Goal: Check status: Check status

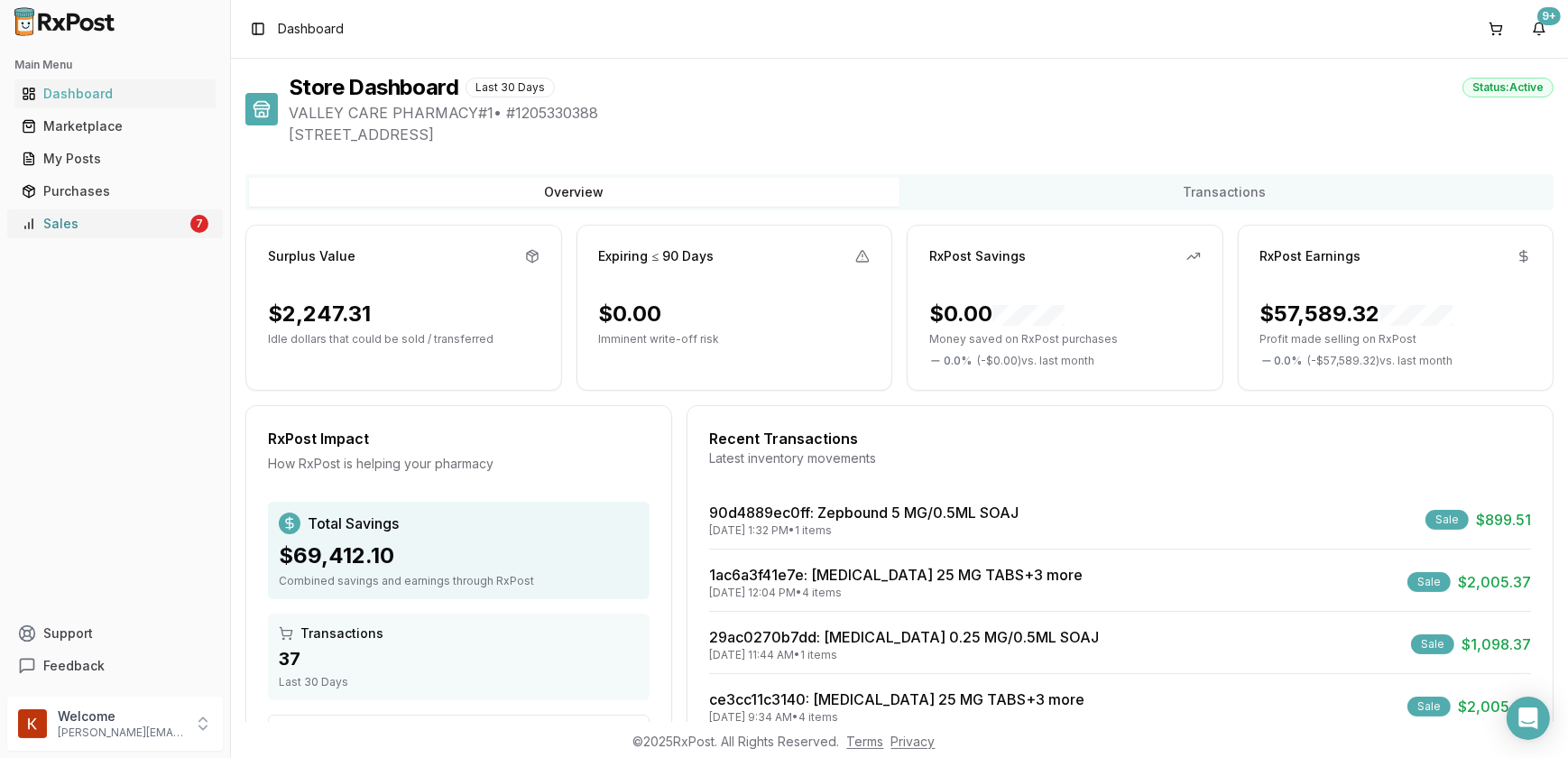
click at [78, 234] on link "Sales 7" at bounding box center [115, 223] width 202 height 32
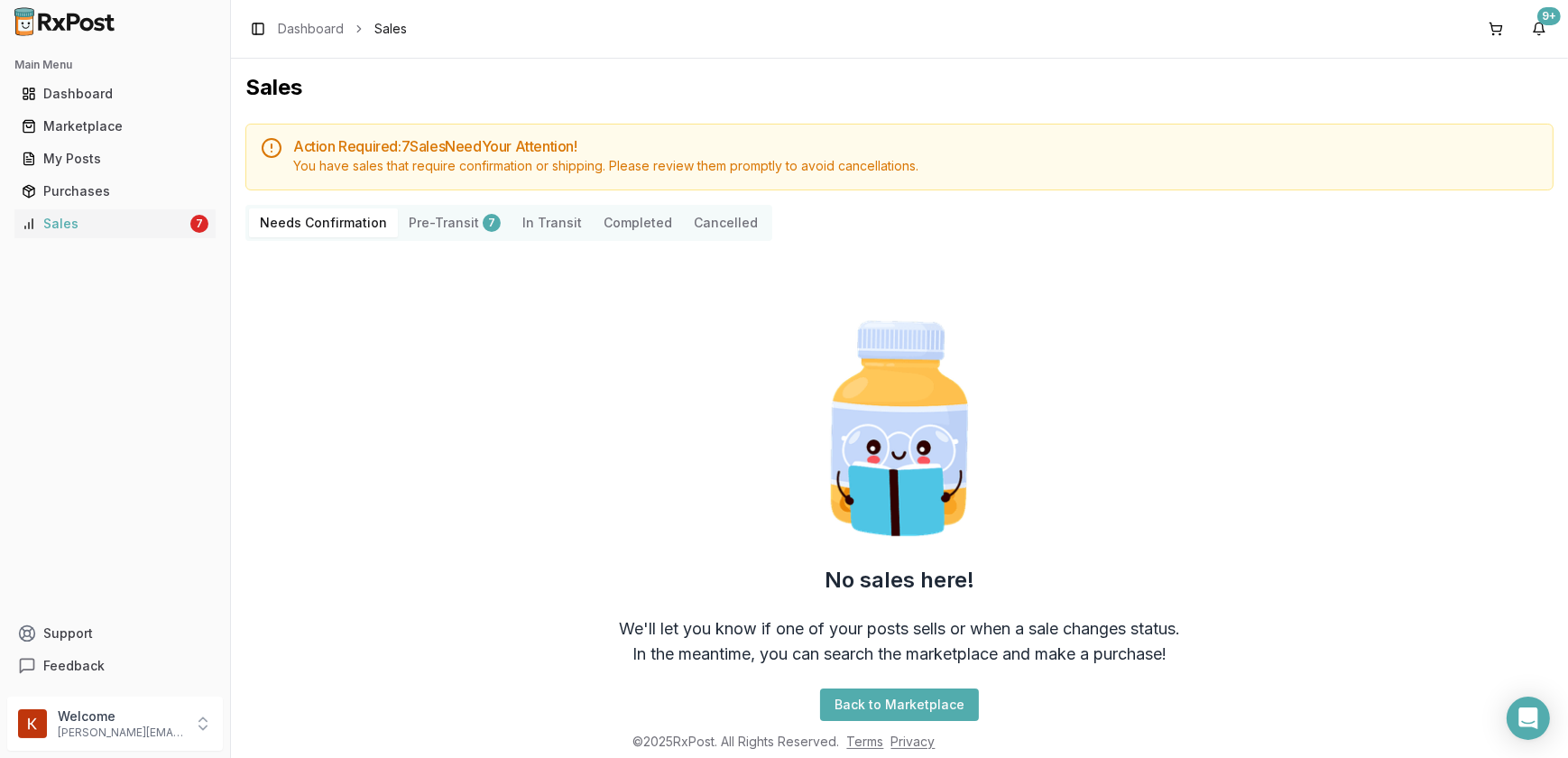
click at [624, 215] on button "Completed" at bounding box center [638, 222] width 90 height 29
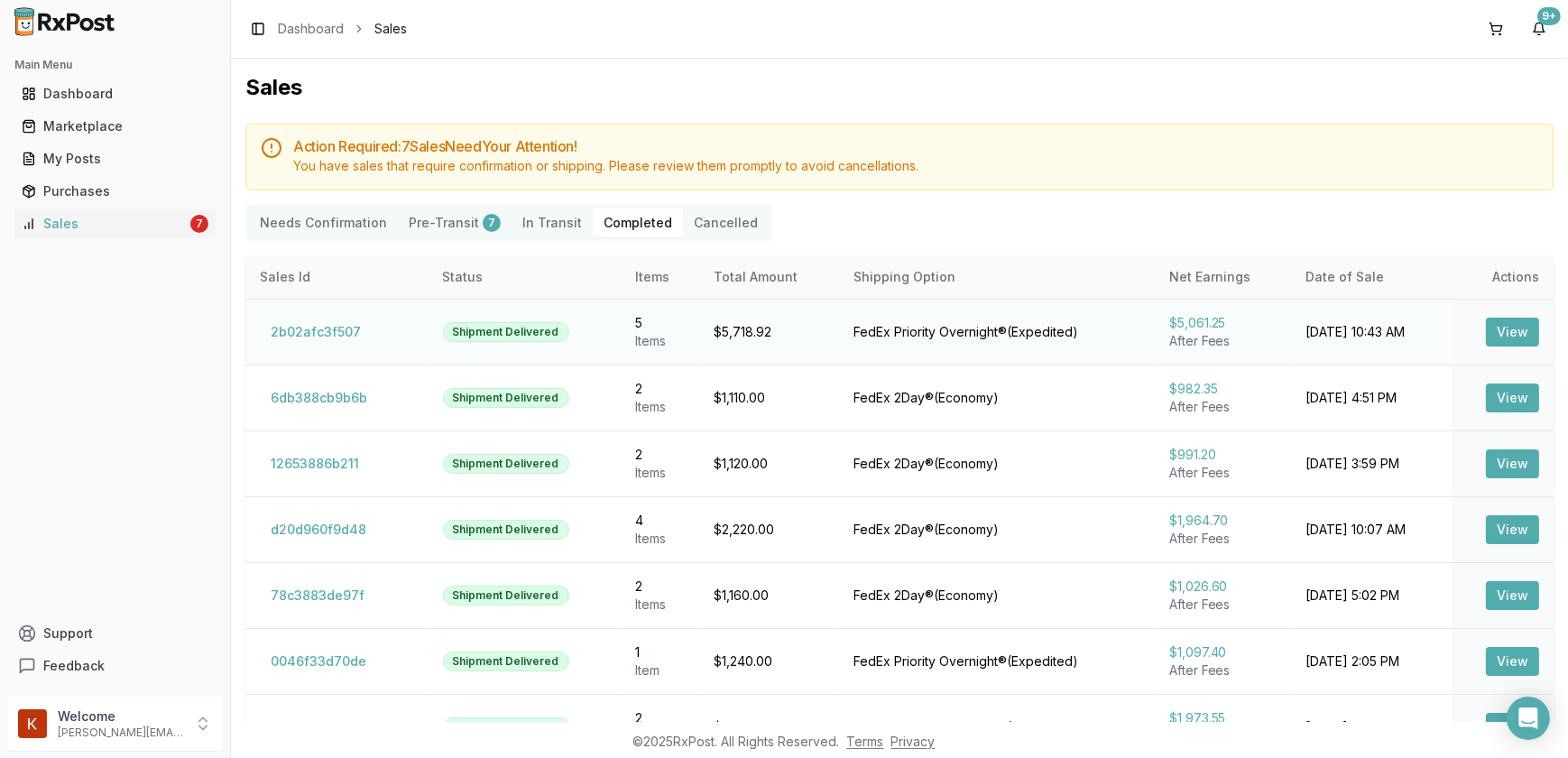
click at [1518, 321] on button "View" at bounding box center [1512, 331] width 53 height 29
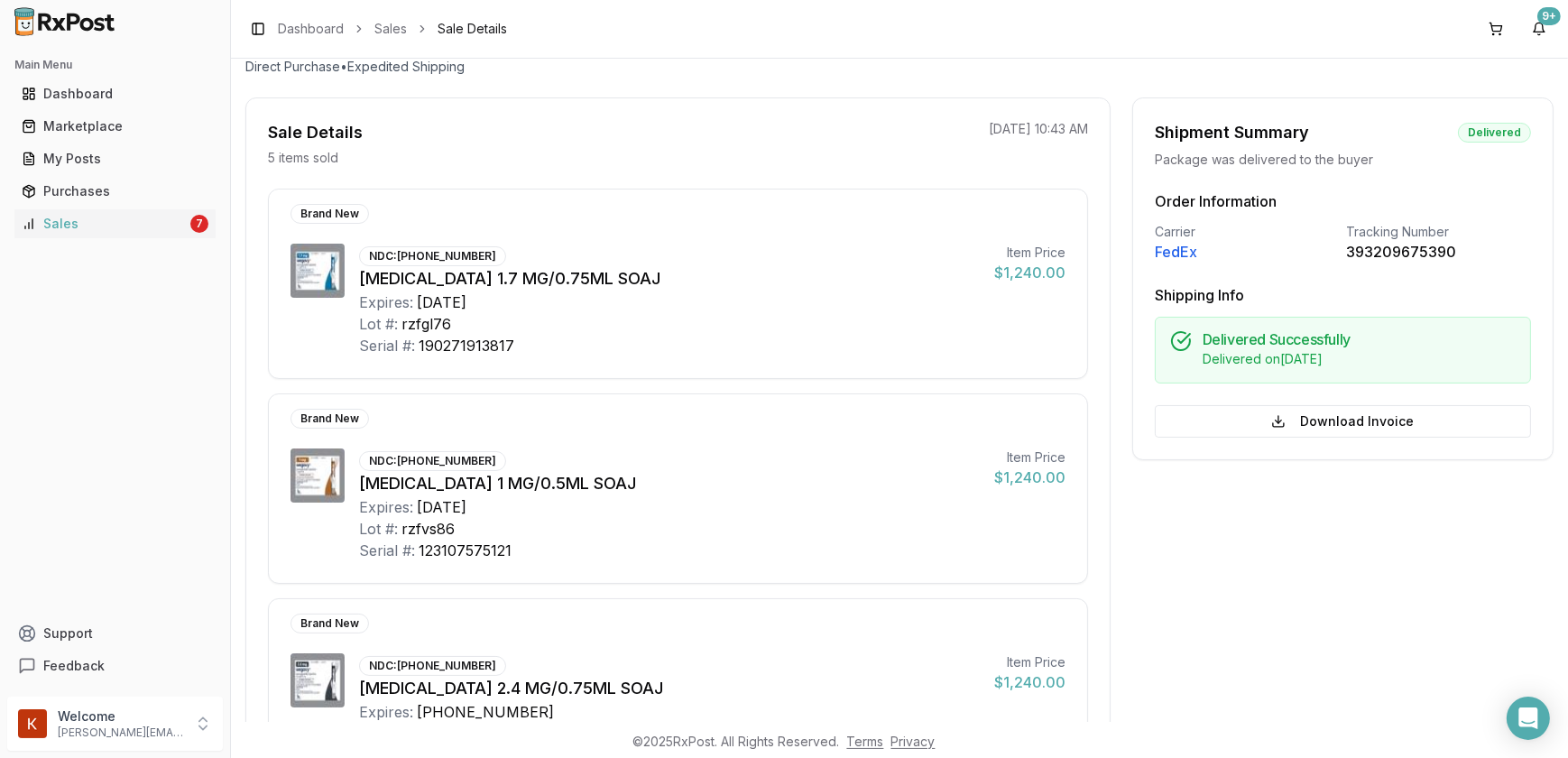
scroll to position [112, 0]
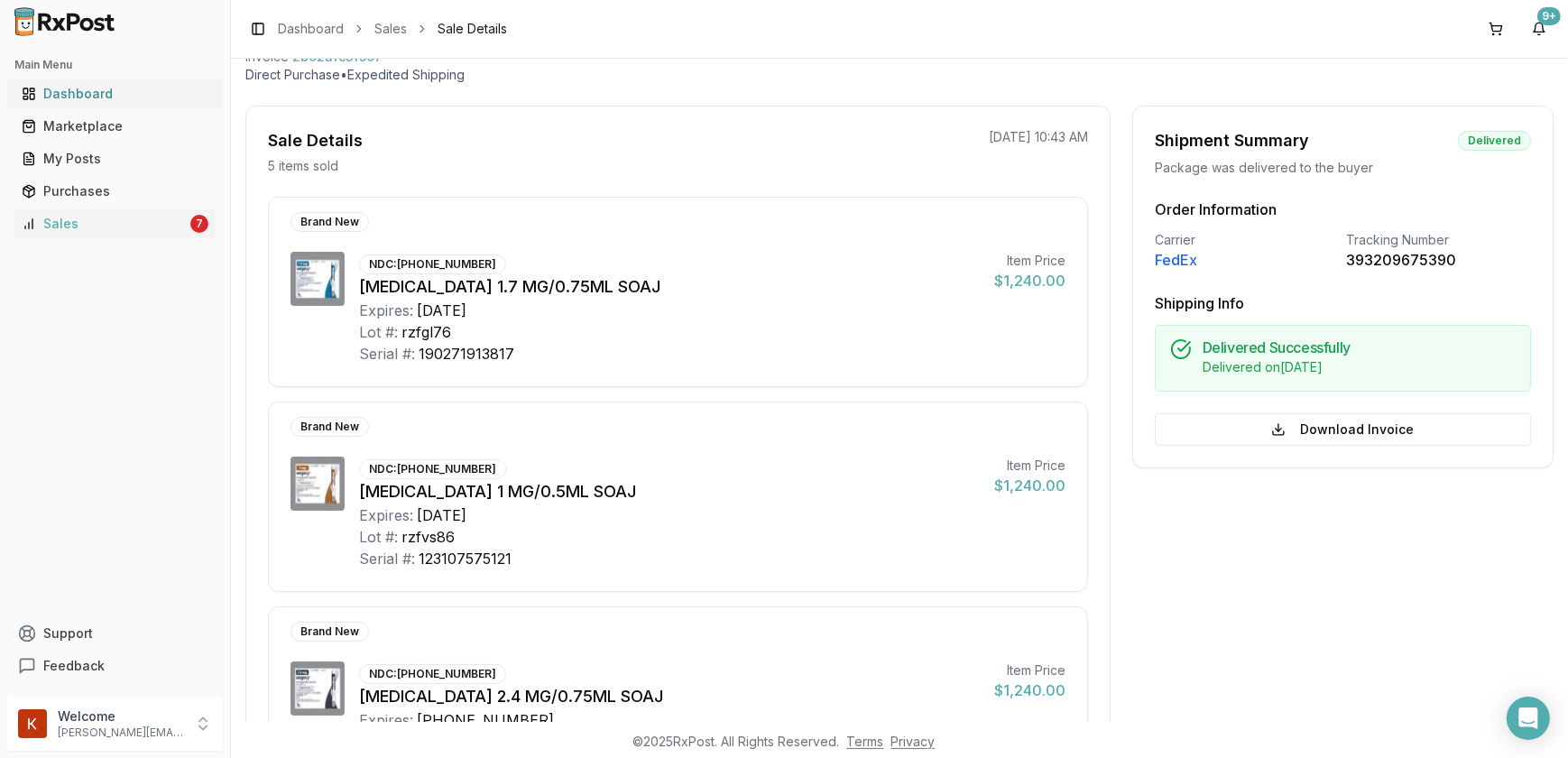
click at [115, 90] on div "Dashboard" at bounding box center [115, 93] width 187 height 18
